Goal: Information Seeking & Learning: Learn about a topic

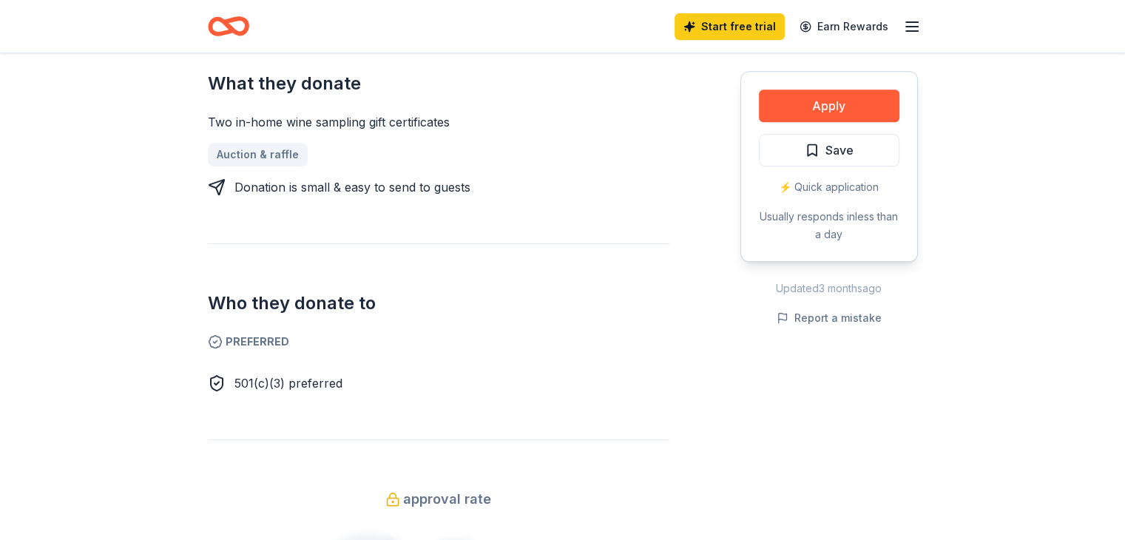
scroll to position [814, 0]
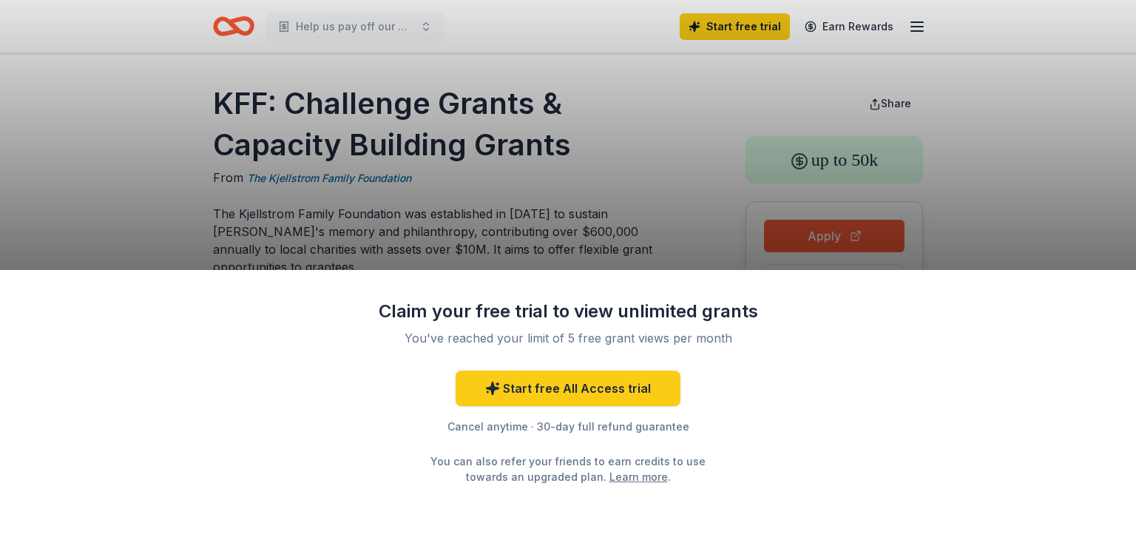
click at [584, 164] on div "Claim your free trial to view unlimited grants You've reached your limit of 5 f…" at bounding box center [568, 270] width 1136 height 540
click at [371, 234] on div "Claim your free trial to view unlimited grants You've reached your limit of 5 f…" at bounding box center [568, 270] width 1136 height 540
click at [581, 187] on div "Claim your free trial to view unlimited grants You've reached your limit of 5 f…" at bounding box center [568, 270] width 1136 height 540
click at [482, 197] on div "Claim your free trial to view unlimited grants You've reached your limit of 5 f…" at bounding box center [568, 270] width 1136 height 540
